Goal: Task Accomplishment & Management: Manage account settings

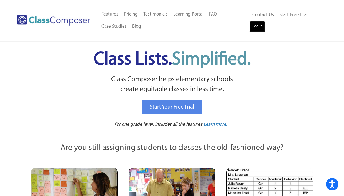
click at [254, 28] on link "Log In" at bounding box center [258, 26] width 16 height 11
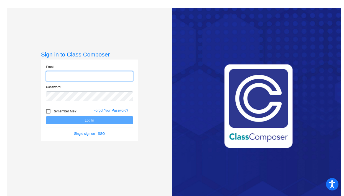
type input "kate_benson@lkstevens.wednet.edu"
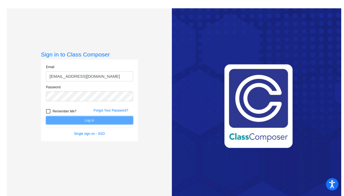
click at [94, 121] on button "Log In" at bounding box center [89, 121] width 87 height 8
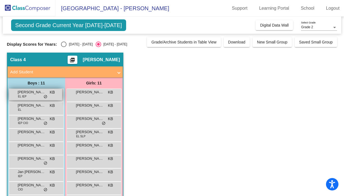
click at [29, 93] on span "Adrian Lopez Lazaro" at bounding box center [32, 93] width 28 height 6
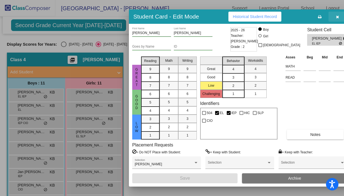
click at [336, 17] on icon "button" at bounding box center [337, 17] width 3 height 4
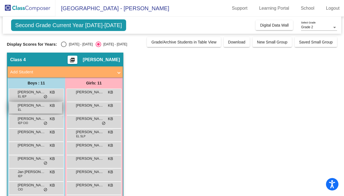
click at [29, 108] on div "Ayaan Gaddam EL KB lock do_not_disturb_alt" at bounding box center [35, 107] width 53 height 11
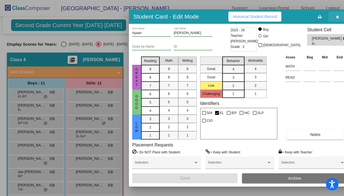
click at [333, 14] on button "button" at bounding box center [338, 17] width 18 height 10
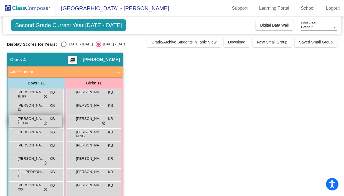
click at [36, 124] on div "Cain George IEP CIO KB lock do_not_disturb_alt" at bounding box center [35, 121] width 53 height 11
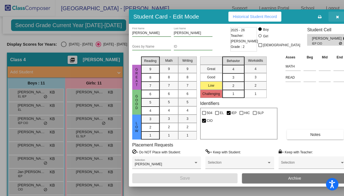
click at [336, 15] on icon "button" at bounding box center [337, 17] width 3 height 4
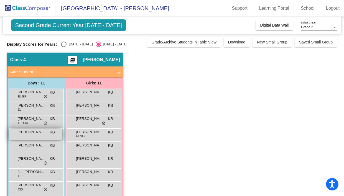
click at [31, 132] on span "Dechlan Oram" at bounding box center [32, 133] width 28 height 6
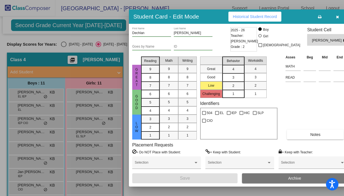
click at [336, 16] on icon "button" at bounding box center [337, 17] width 3 height 4
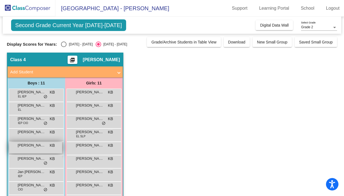
click at [32, 149] on div "Elijah Graves KB lock do_not_disturb_alt" at bounding box center [35, 147] width 53 height 11
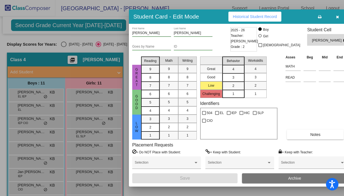
click at [329, 16] on button "button" at bounding box center [338, 17] width 18 height 10
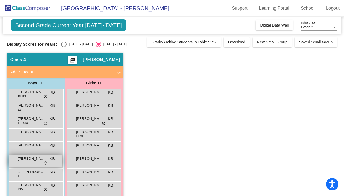
click at [39, 160] on span "Emmanuel Dunbar" at bounding box center [32, 159] width 28 height 6
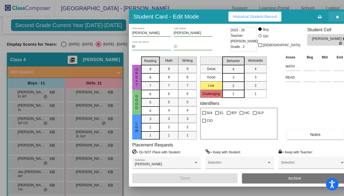
click at [336, 15] on icon "button" at bounding box center [337, 17] width 3 height 4
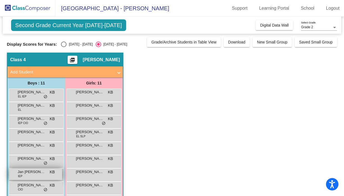
click at [31, 171] on span "Jan Matthew Antonio" at bounding box center [32, 173] width 28 height 6
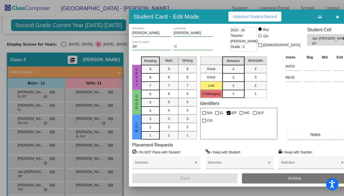
click at [336, 16] on icon "button" at bounding box center [337, 17] width 3 height 4
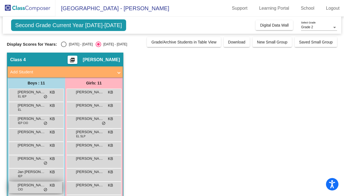
click at [29, 188] on div "Kyle Pabillon CIO KB lock do_not_disturb_alt" at bounding box center [35, 187] width 53 height 11
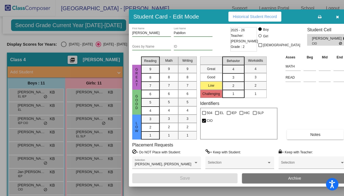
click at [336, 15] on icon "button" at bounding box center [337, 17] width 3 height 4
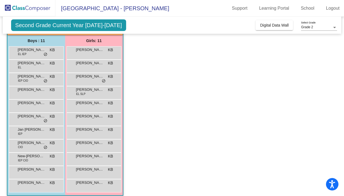
scroll to position [42, 0]
click at [33, 171] on span "Nimalan Krishnabharthi" at bounding box center [32, 170] width 28 height 6
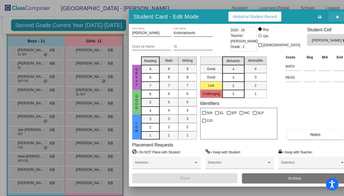
click at [332, 20] on button "button" at bounding box center [338, 17] width 18 height 10
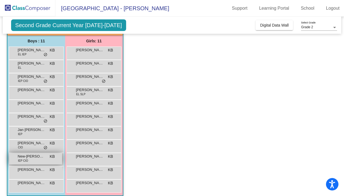
click at [34, 159] on div "New-Lucas Low IEP CIO KB lock do_not_disturb_alt" at bounding box center [35, 158] width 53 height 11
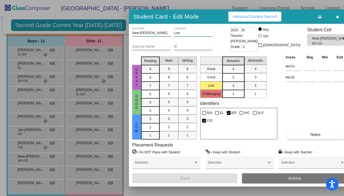
click at [332, 15] on button "button" at bounding box center [338, 17] width 18 height 10
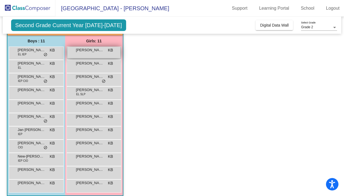
click at [98, 52] on span "Alice MacPherson" at bounding box center [90, 50] width 28 height 6
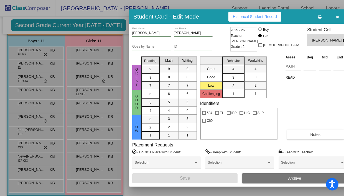
click at [336, 16] on icon "button" at bounding box center [337, 17] width 3 height 4
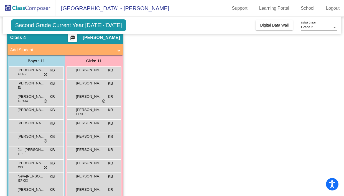
scroll to position [47, 0]
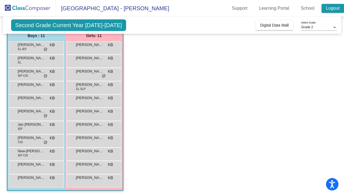
click at [332, 10] on link "Logout" at bounding box center [333, 8] width 22 height 9
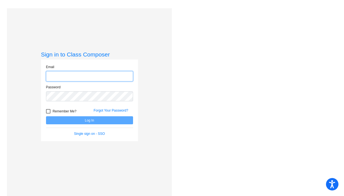
type input "kate_benson@lkstevens.wednet.edu"
